Goal: Find specific page/section: Find specific page/section

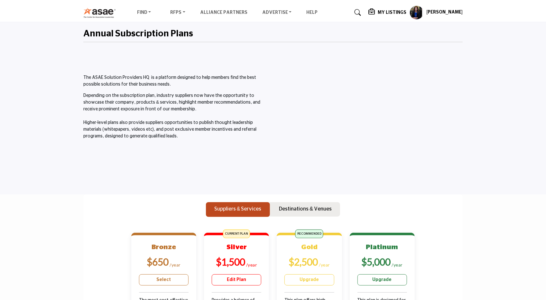
click at [394, 12] on h5 "My Listings" at bounding box center [391, 13] width 29 height 6
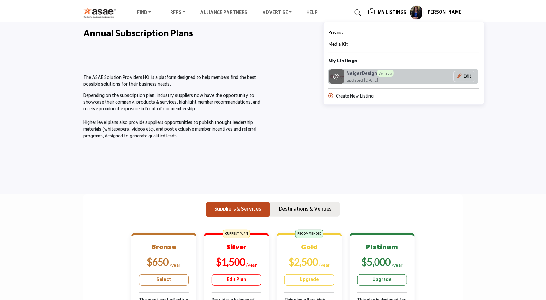
click at [370, 73] on h6 "NeigerDesign Active" at bounding box center [369, 73] width 47 height 7
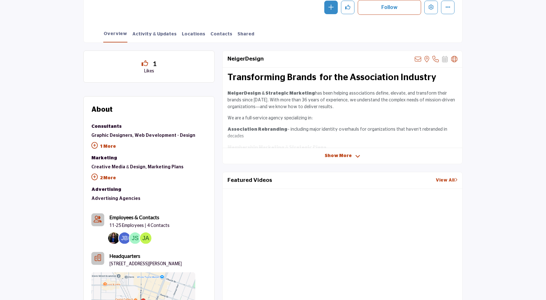
scroll to position [129, 0]
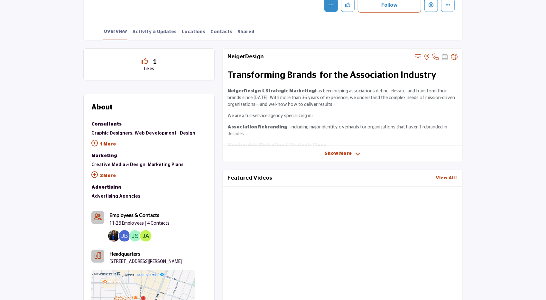
click at [94, 145] on icon at bounding box center [94, 143] width 6 height 6
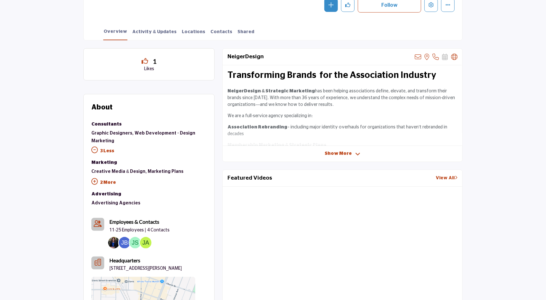
click at [94, 179] on icon at bounding box center [94, 181] width 6 height 6
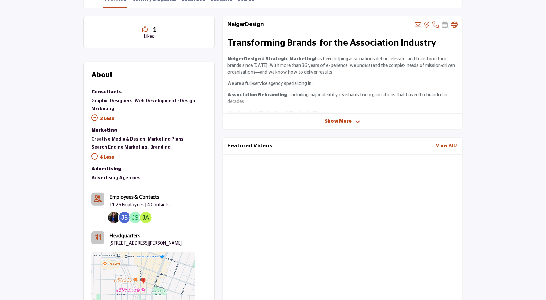
scroll to position [0, 0]
